Goal: Information Seeking & Learning: Learn about a topic

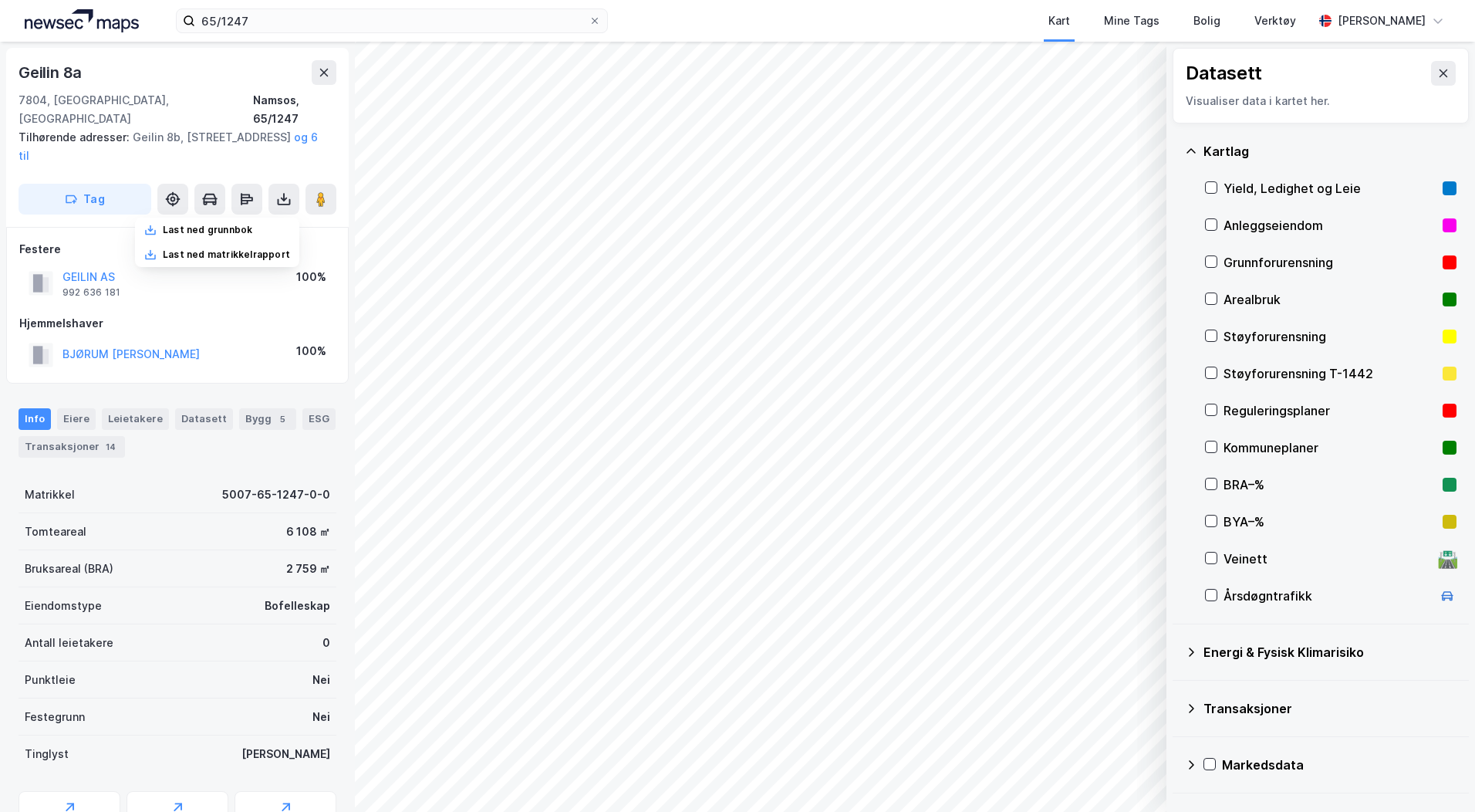
scroll to position [2, 0]
click at [1218, 411] on div "Reguleringsplaner" at bounding box center [1331, 410] width 252 height 37
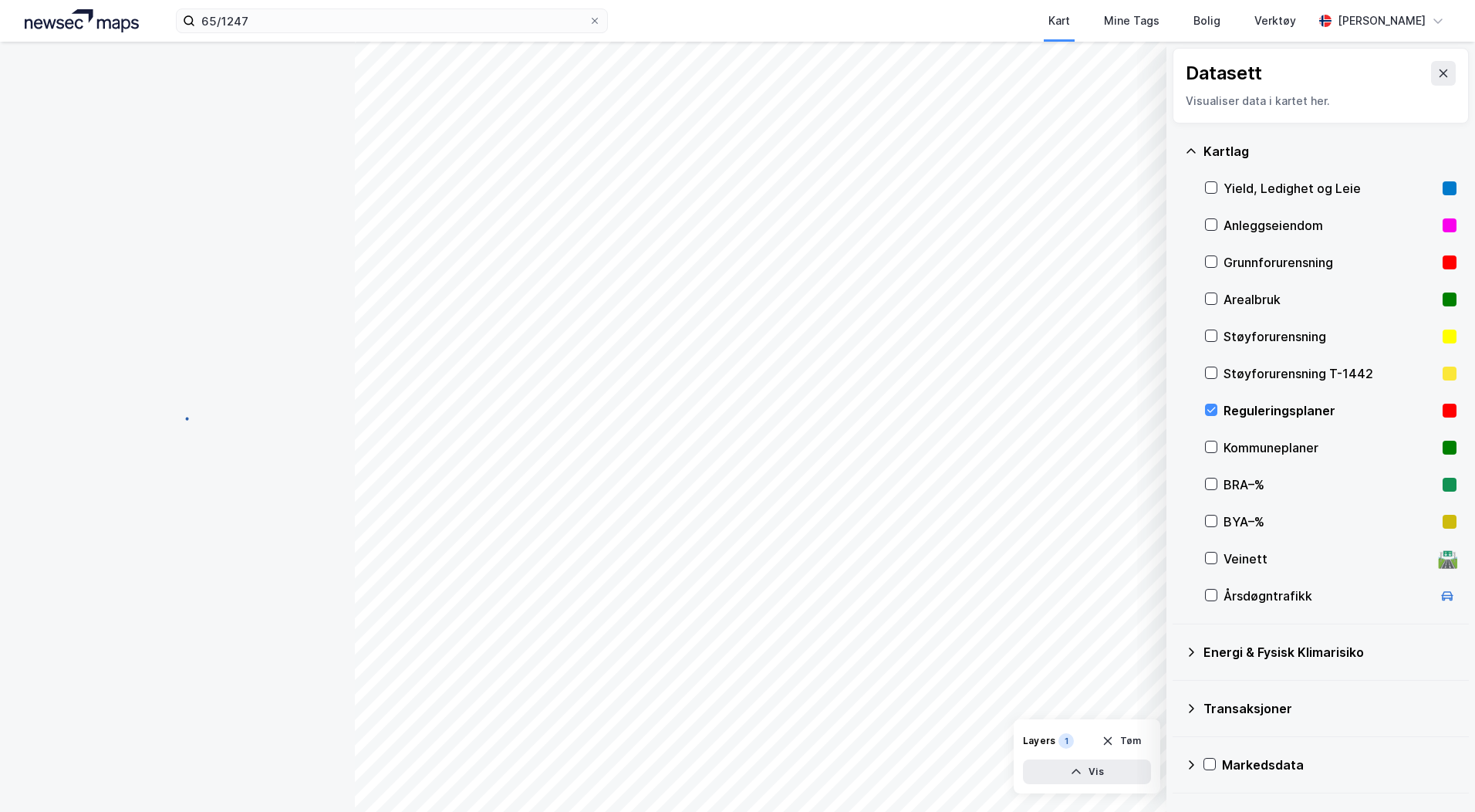
scroll to position [2, 0]
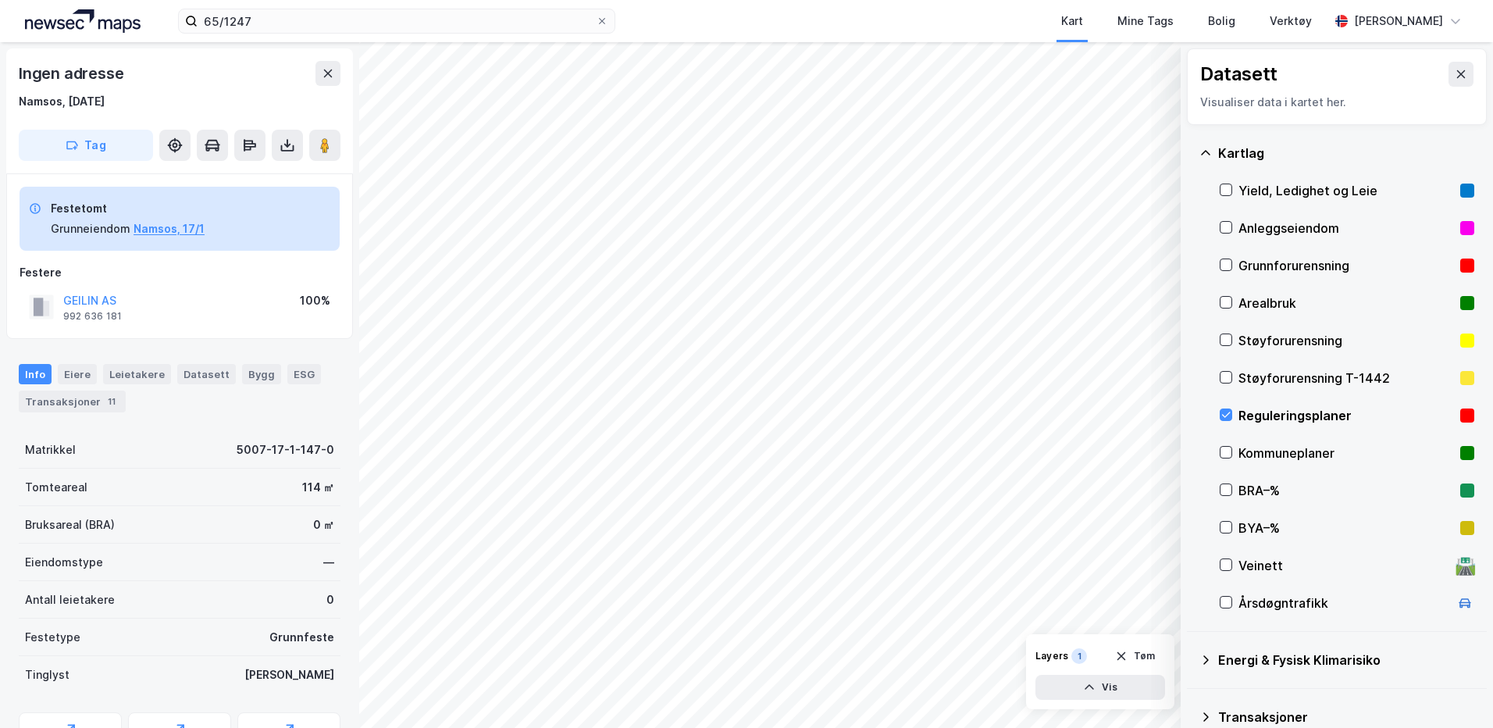
click at [1233, 567] on div "Veinett 🛣️" at bounding box center [1347, 565] width 255 height 37
click at [1108, 680] on button "Vis" at bounding box center [1101, 687] width 130 height 25
click at [1150, 657] on icon at bounding box center [1149, 653] width 12 height 12
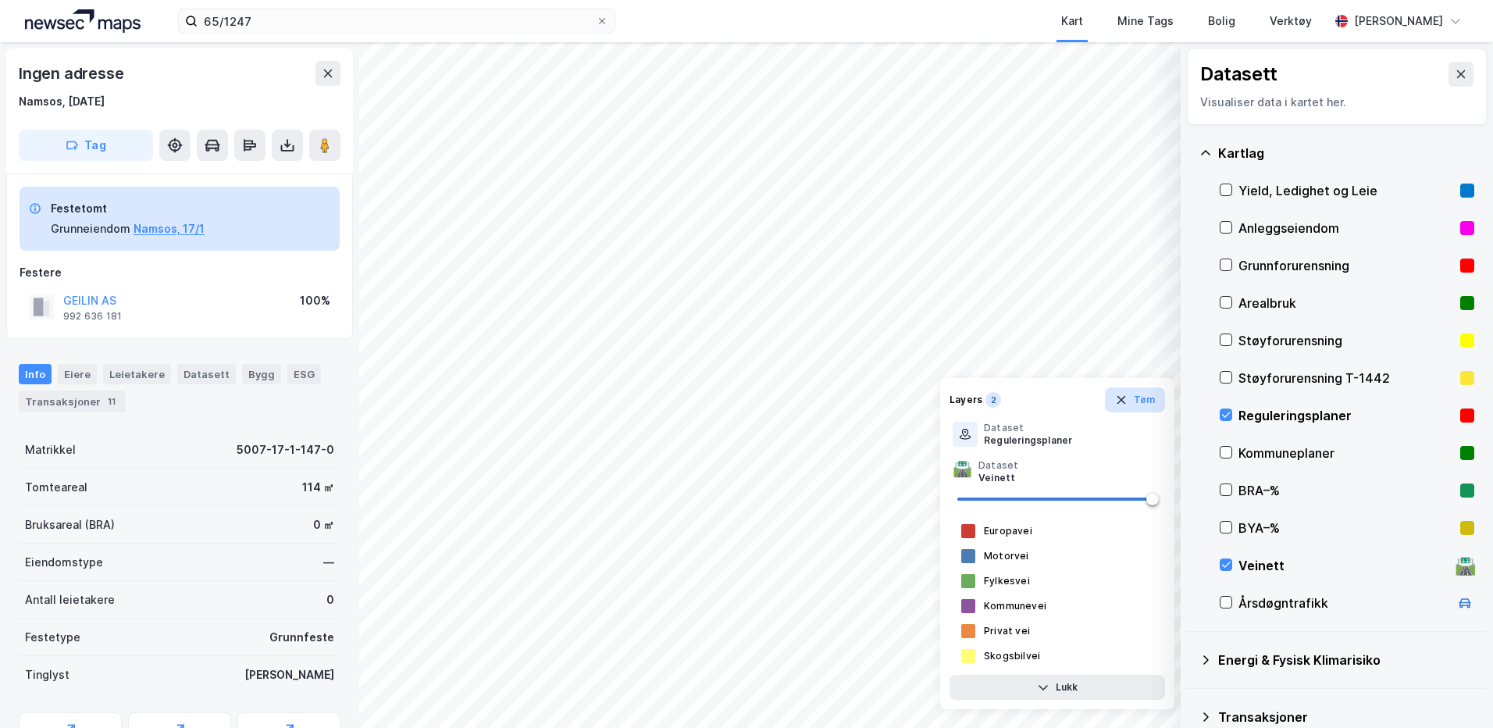
click at [1128, 405] on icon "button" at bounding box center [1121, 400] width 12 height 12
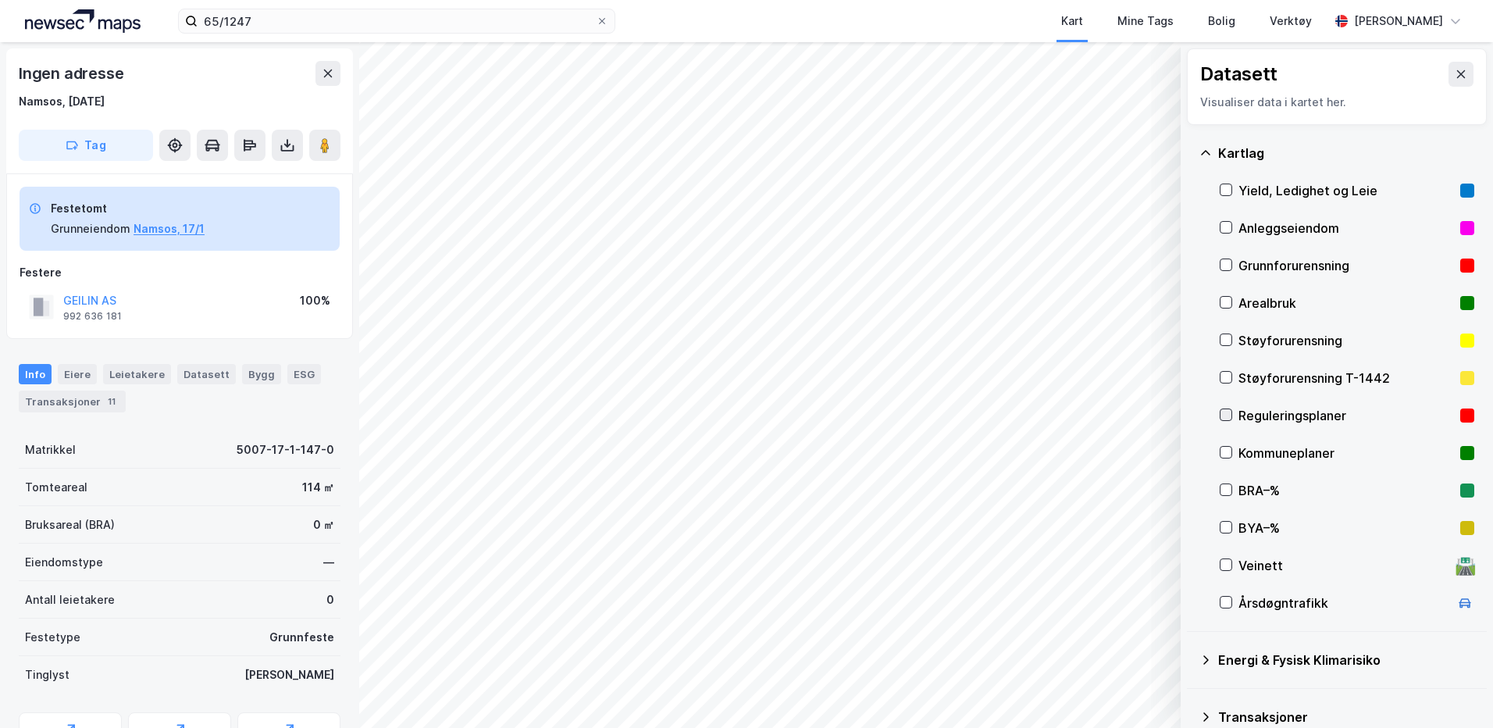
click at [1225, 411] on icon at bounding box center [1226, 414] width 11 height 11
click at [1104, 682] on button "Vis" at bounding box center [1101, 687] width 130 height 25
click at [1224, 564] on icon at bounding box center [1226, 564] width 11 height 11
click at [1152, 656] on icon at bounding box center [1149, 653] width 12 height 12
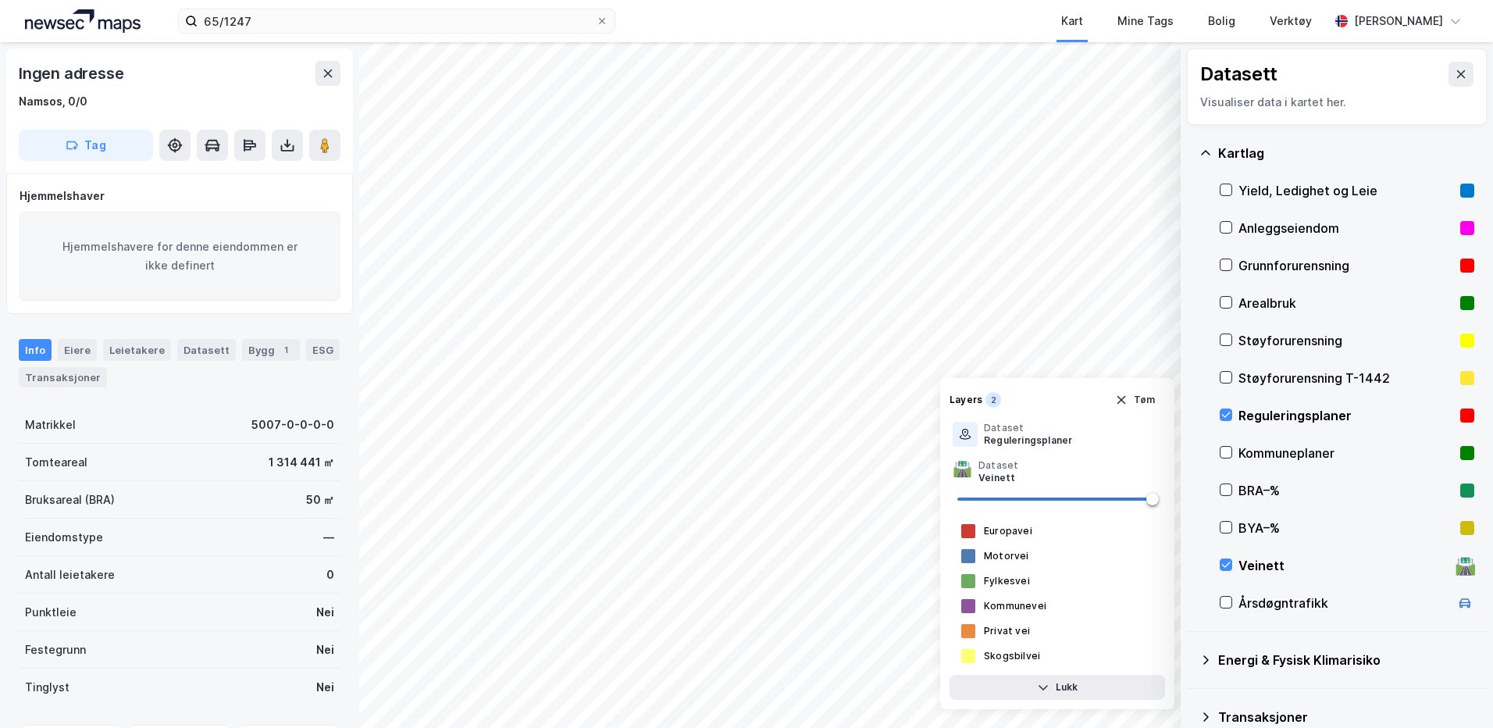
scroll to position [2, 0]
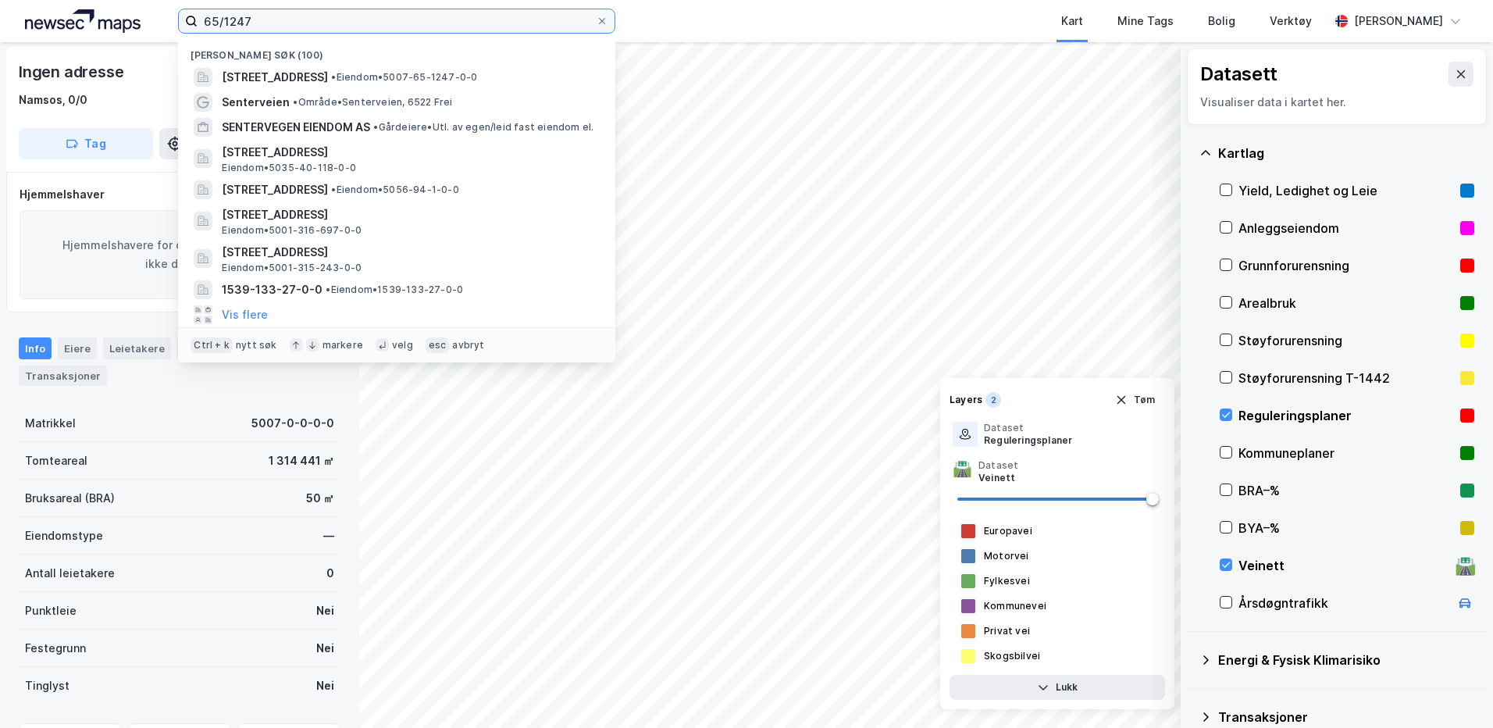
click at [285, 27] on input "65/1247" at bounding box center [397, 20] width 398 height 23
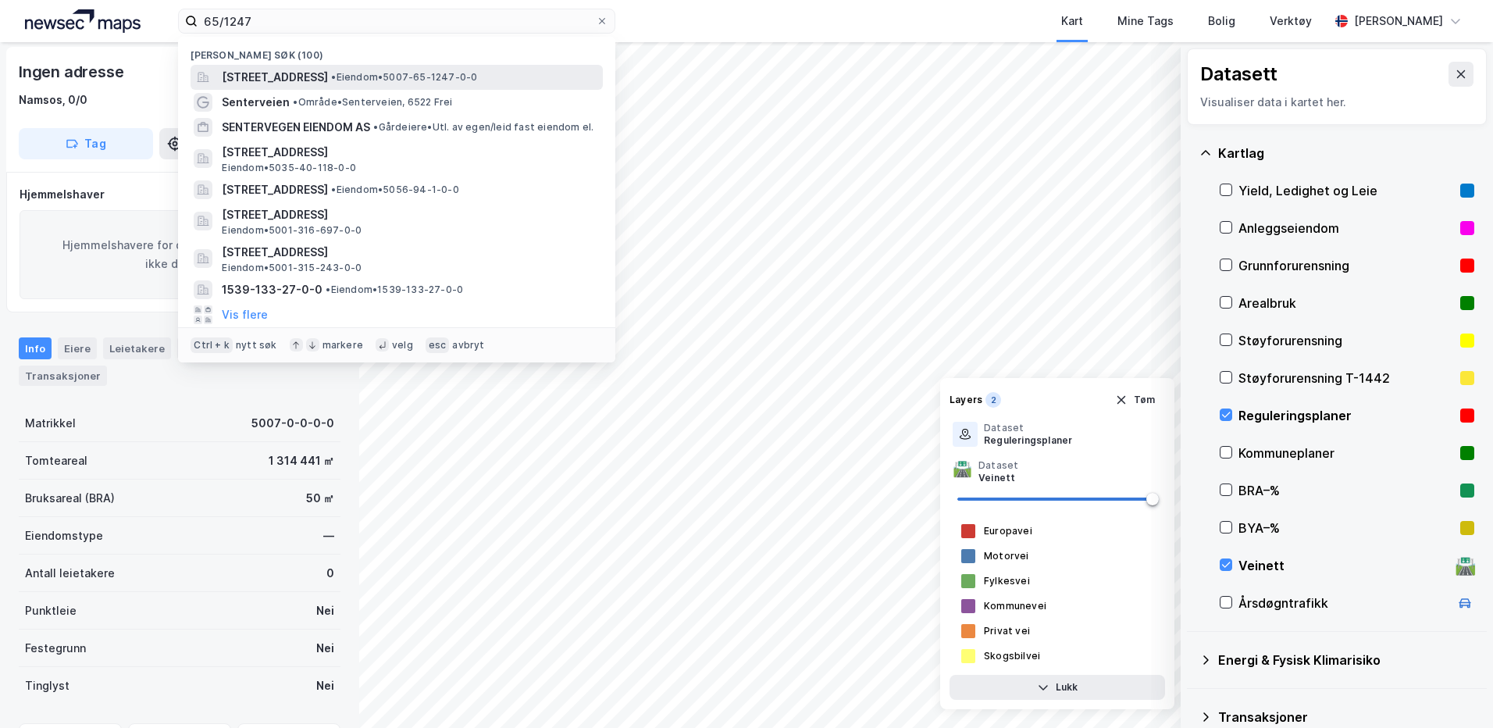
click at [291, 76] on span "[STREET_ADDRESS]" at bounding box center [275, 77] width 106 height 19
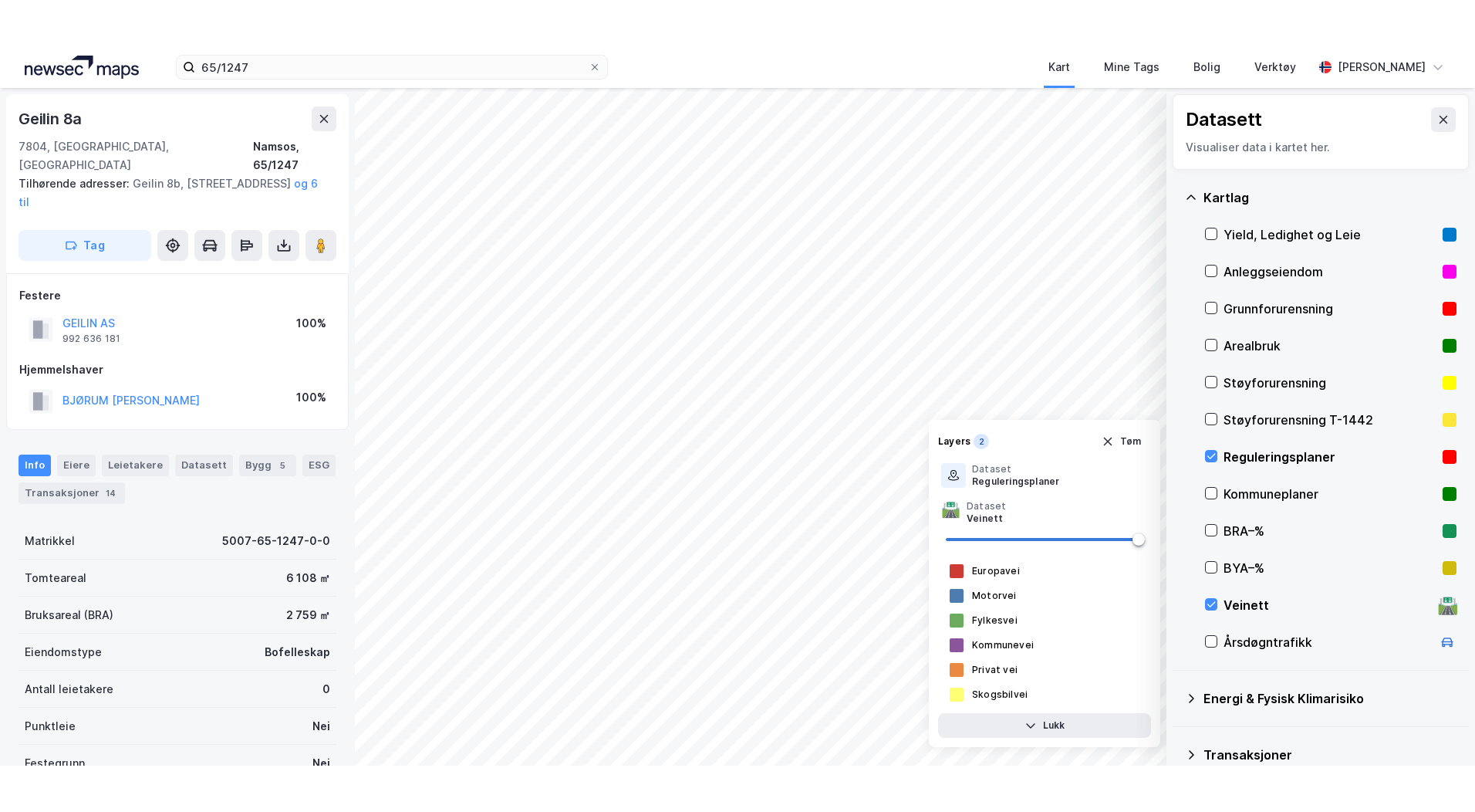
scroll to position [2, 0]
